Goal: Register for event/course

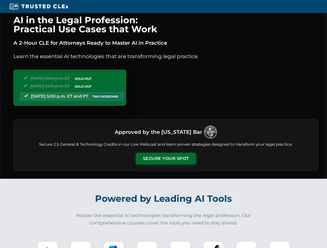
click at [166, 159] on button "Secure Your Spot" at bounding box center [166, 159] width 61 height 12
click at [48, 245] on img at bounding box center [47, 251] width 15 height 15
